Goal: Check status: Check status

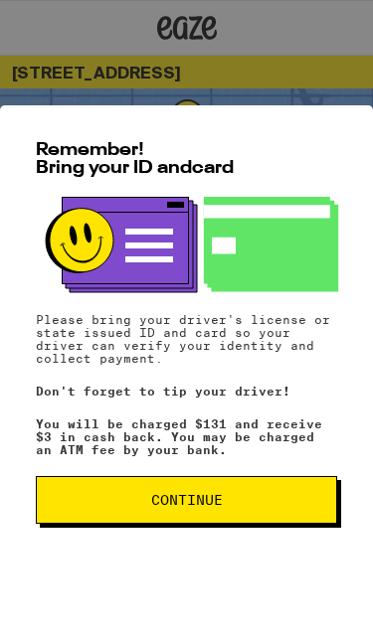
click at [302, 479] on button "Continue" at bounding box center [186, 500] width 301 height 48
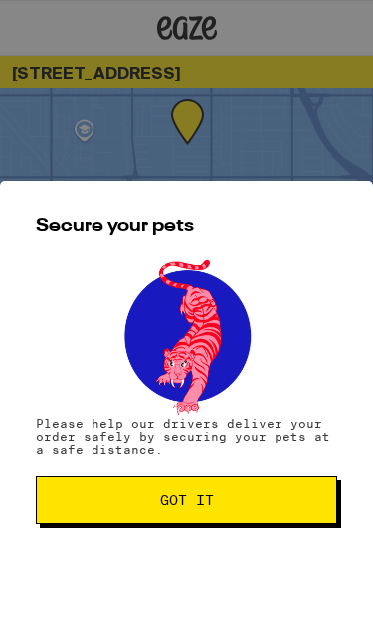
click at [294, 493] on span "Got it" at bounding box center [186, 500] width 267 height 14
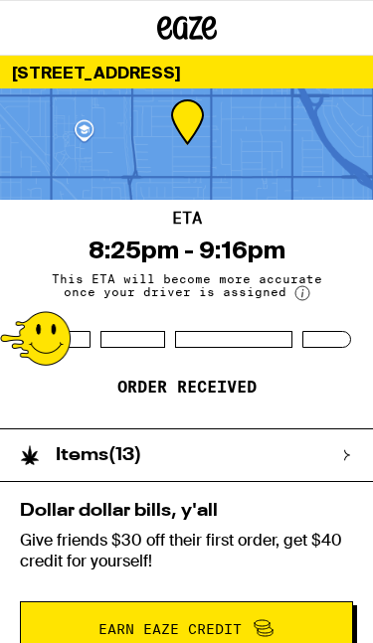
click at [205, 145] on div at bounding box center [186, 143] width 373 height 111
click at [210, 256] on div "8:25pm - 9:16pm" at bounding box center [186, 251] width 197 height 28
click at [236, 281] on span "This ETA will become more accurate once your driver is assigned" at bounding box center [187, 286] width 298 height 29
click at [266, 273] on span "This ETA will become more accurate once your driver is assigned" at bounding box center [187, 286] width 298 height 29
click at [230, 398] on p "Order received" at bounding box center [186, 388] width 139 height 20
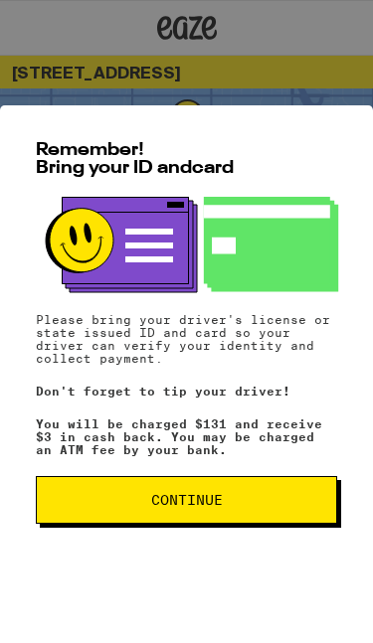
click at [261, 492] on button "Continue" at bounding box center [186, 500] width 301 height 48
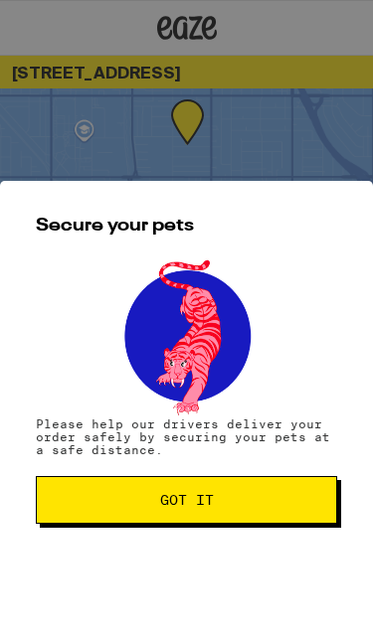
click at [260, 495] on span "Got it" at bounding box center [186, 500] width 267 height 14
